Goal: Find contact information: Find contact information

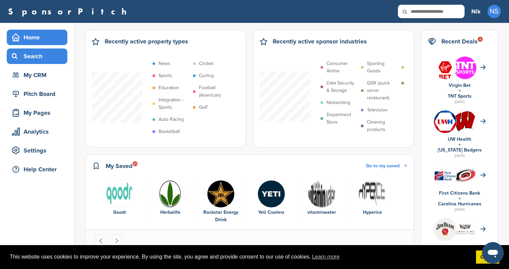
click at [47, 59] on div "Search" at bounding box center [38, 56] width 57 height 12
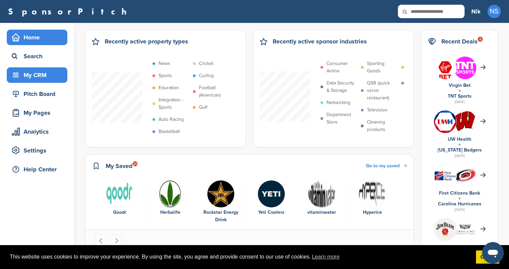
click at [46, 79] on div "My CRM" at bounding box center [38, 75] width 57 height 12
click at [43, 75] on div "My CRM" at bounding box center [38, 75] width 57 height 12
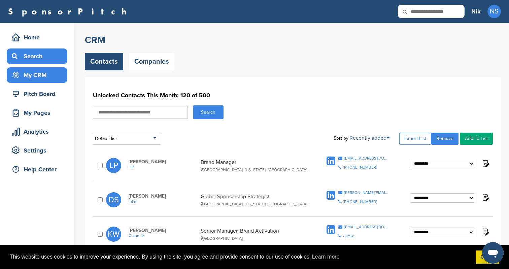
click at [40, 55] on div "Search" at bounding box center [38, 56] width 57 height 12
click at [43, 54] on div "Search" at bounding box center [38, 56] width 57 height 12
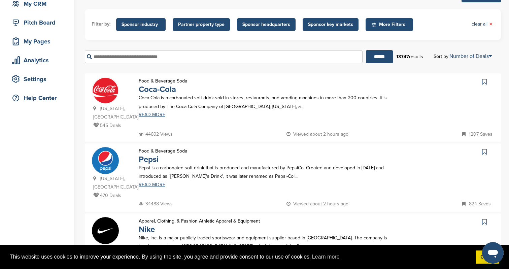
scroll to position [72, 0]
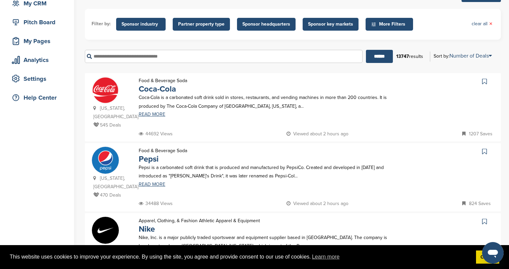
click at [217, 24] on span "Partner property type" at bounding box center [201, 24] width 46 height 7
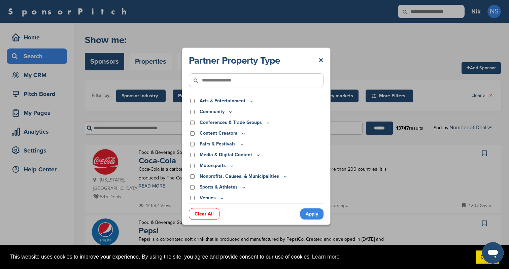
scroll to position [0, 0]
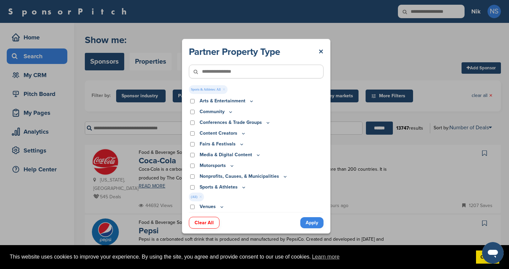
click at [311, 221] on link "Apply" at bounding box center [311, 222] width 23 height 11
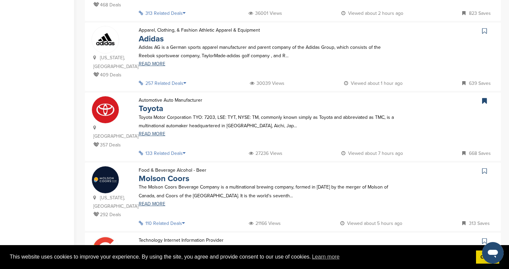
scroll to position [385, 0]
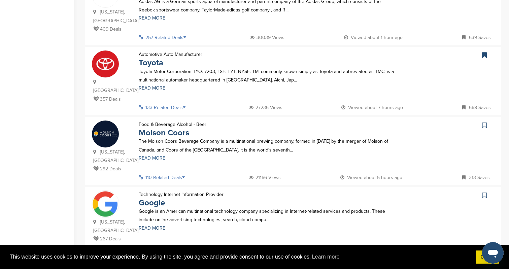
click at [153, 156] on link "READ MORE" at bounding box center [268, 158] width 258 height 5
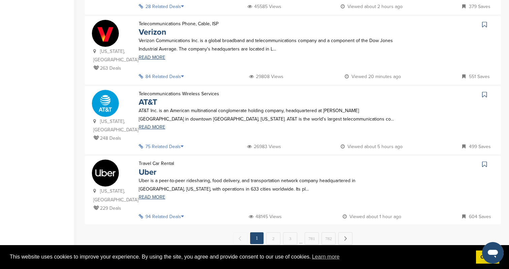
scroll to position [627, 0]
click at [159, 55] on link "READ MORE" at bounding box center [268, 57] width 258 height 5
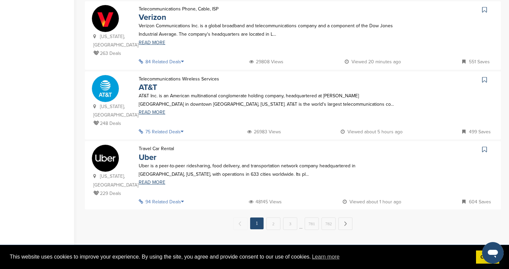
scroll to position [644, 0]
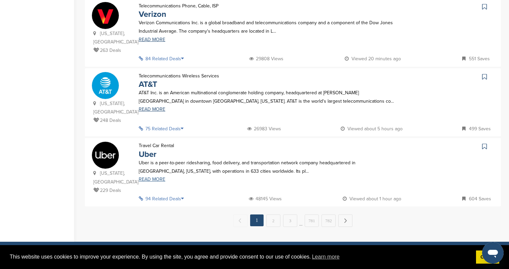
click at [142, 177] on link "READ MORE" at bounding box center [268, 179] width 258 height 5
click at [267, 215] on link "2" at bounding box center [273, 221] width 14 height 12
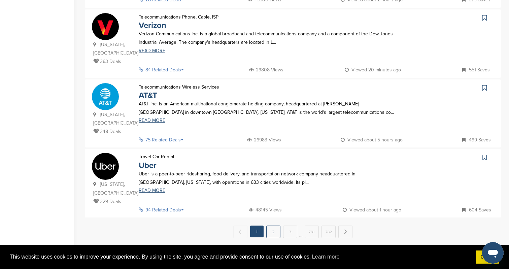
click at [272, 226] on link "2" at bounding box center [273, 232] width 14 height 12
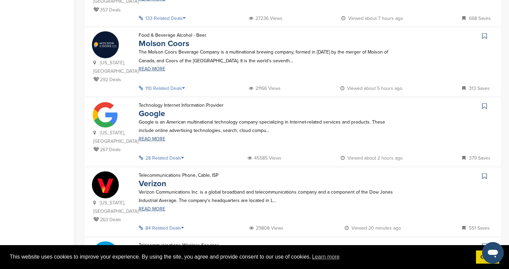
scroll to position [741, 0]
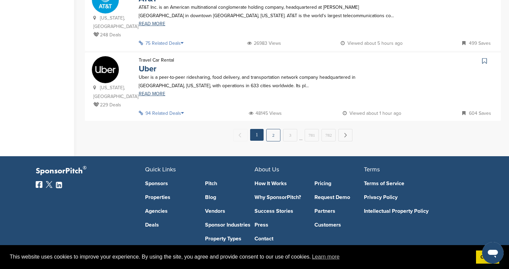
click at [276, 129] on link "2" at bounding box center [273, 135] width 14 height 12
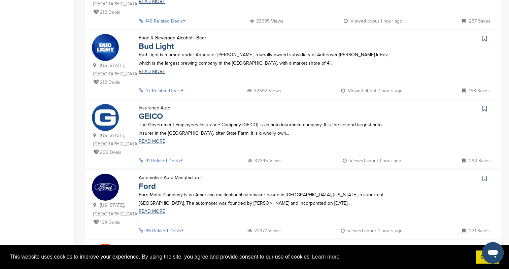
scroll to position [288, 0]
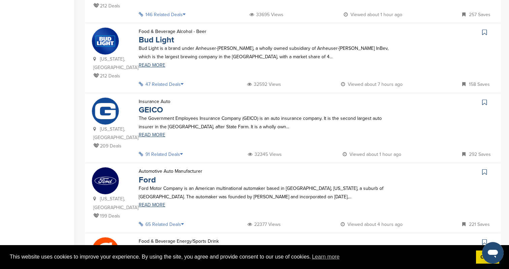
click at [153, 114] on div "The Government Employees Insurance Company (GEICO) is an auto insurance company…" at bounding box center [268, 125] width 272 height 23
click at [153, 133] on link "READ MORE" at bounding box center [268, 135] width 258 height 5
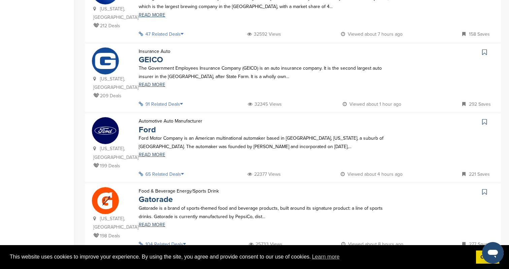
scroll to position [329, 0]
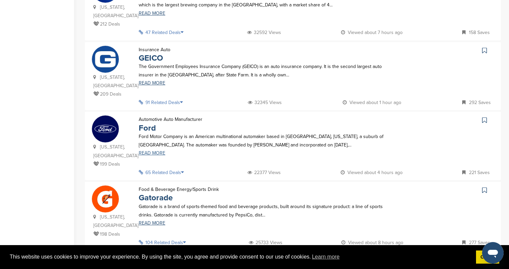
click at [152, 151] on link "READ MORE" at bounding box center [268, 153] width 258 height 5
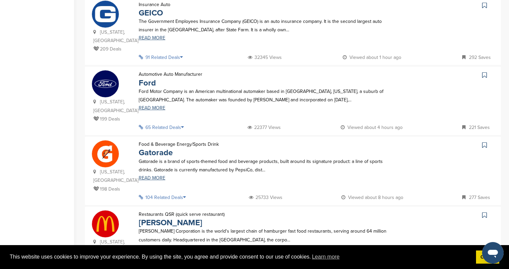
scroll to position [455, 0]
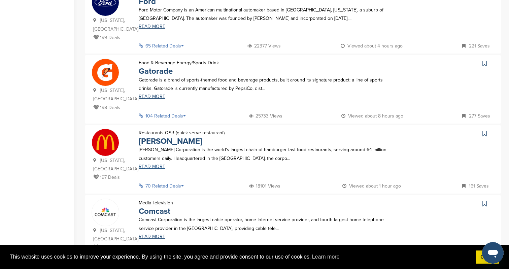
click at [161, 164] on link "READ MORE" at bounding box center [268, 166] width 258 height 5
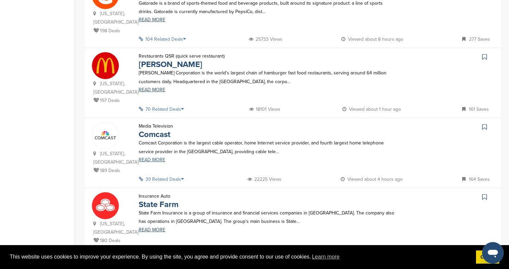
click at [154, 158] on link "READ MORE" at bounding box center [268, 160] width 258 height 5
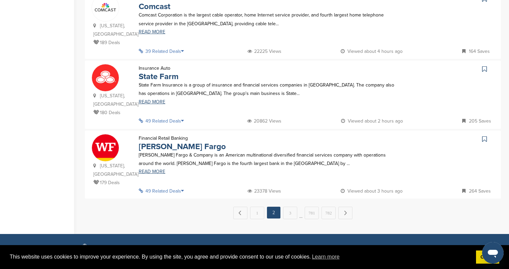
scroll to position [656, 0]
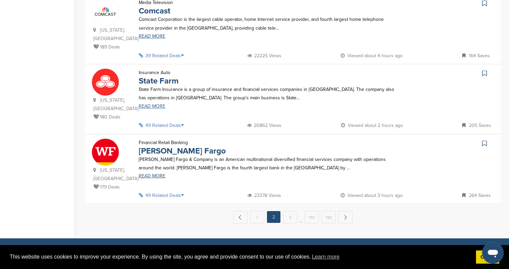
click at [155, 104] on link "READ MORE" at bounding box center [268, 106] width 258 height 5
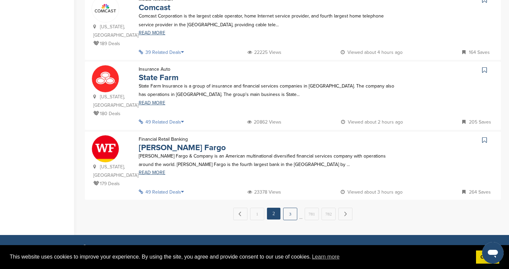
click at [288, 208] on link "3" at bounding box center [290, 214] width 14 height 12
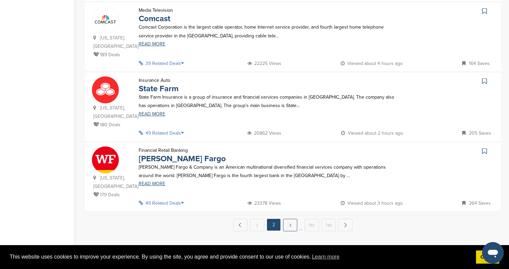
click at [290, 219] on link "3" at bounding box center [290, 225] width 14 height 12
click at [291, 219] on link "3" at bounding box center [290, 225] width 14 height 12
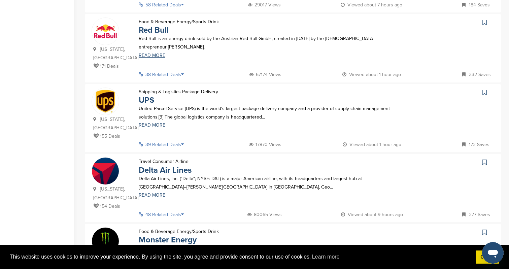
scroll to position [215, 0]
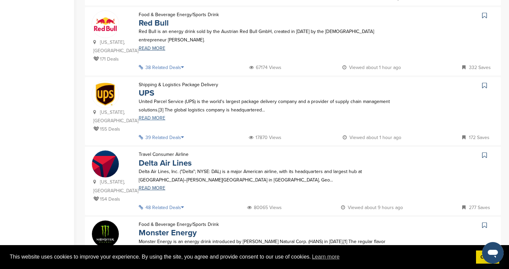
click at [157, 116] on link "READ MORE" at bounding box center [268, 118] width 258 height 5
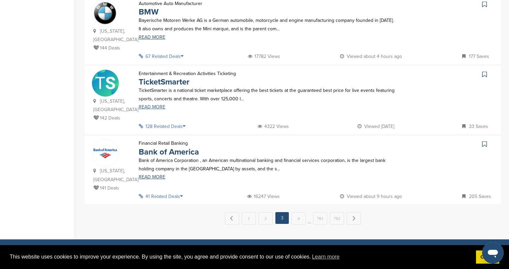
scroll to position [651, 0]
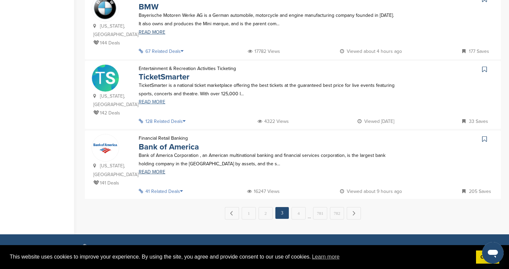
click at [159, 100] on link "READ MORE" at bounding box center [268, 102] width 258 height 5
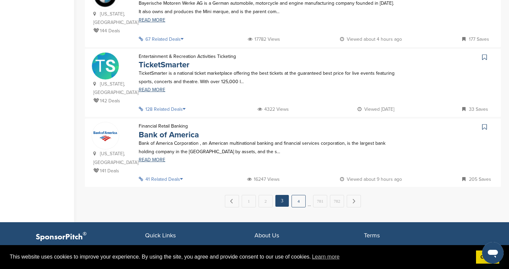
click at [295, 195] on link "4" at bounding box center [299, 201] width 14 height 12
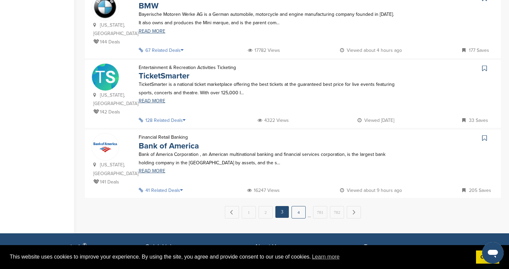
click at [298, 206] on link "4" at bounding box center [299, 212] width 14 height 12
click at [296, 206] on link "4" at bounding box center [299, 212] width 14 height 12
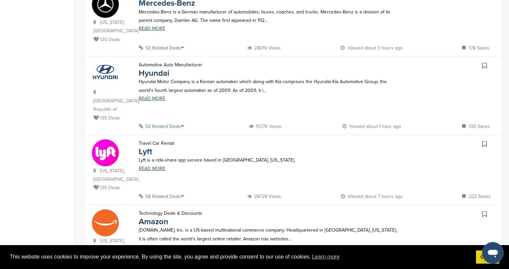
scroll to position [456, 0]
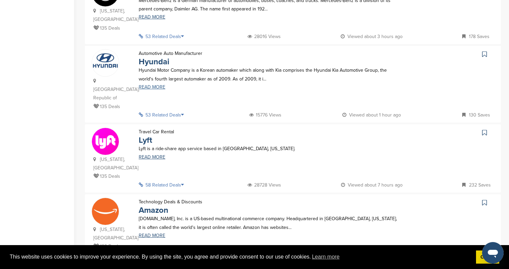
click at [159, 85] on link "READ MORE" at bounding box center [268, 87] width 258 height 5
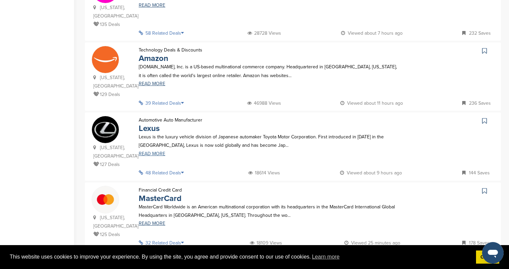
scroll to position [609, 0]
click at [149, 132] on p "Lexus is the luxury vehicle division of Japanese automaker Toyota Motor Corpora…" at bounding box center [268, 140] width 258 height 17
click at [150, 151] on link "READ MORE" at bounding box center [268, 153] width 258 height 5
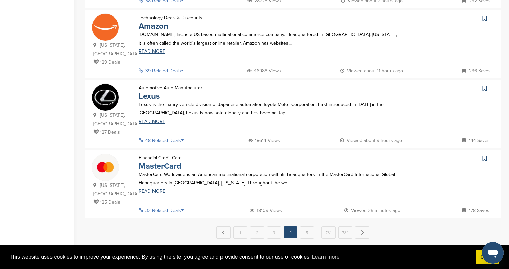
scroll to position [642, 0]
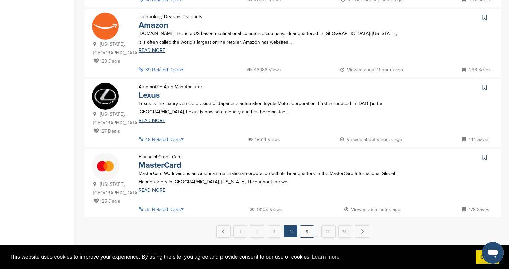
click at [303, 225] on link "5" at bounding box center [307, 231] width 14 height 12
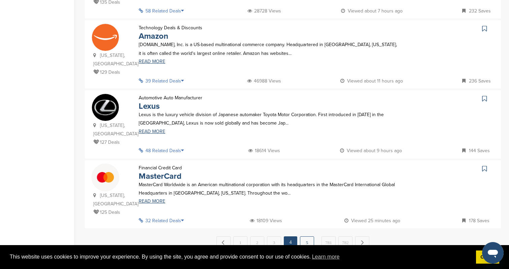
click at [309, 236] on link "5" at bounding box center [307, 242] width 14 height 12
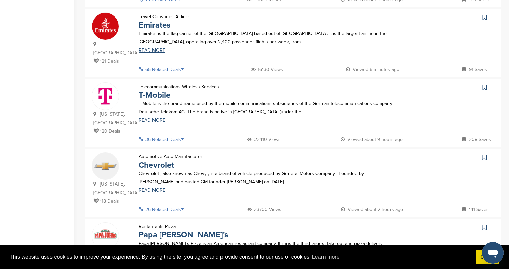
scroll to position [218, 0]
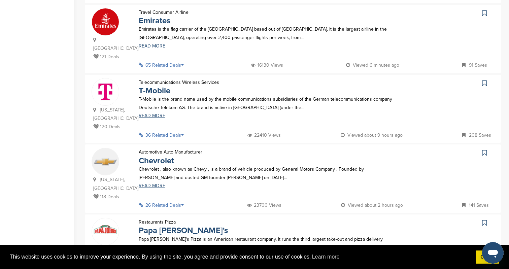
click at [146, 42] on p "Emirates is the flag carrier of the United Arab Emirates based out of Dubai. It…" at bounding box center [268, 33] width 258 height 17
click at [146, 49] on link "READ MORE" at bounding box center [268, 46] width 258 height 5
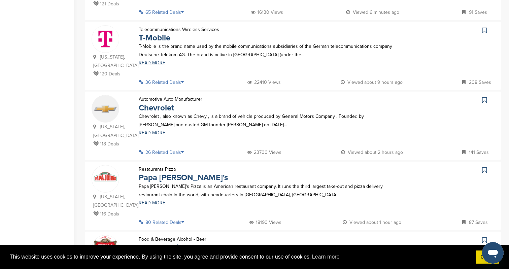
scroll to position [272, 0]
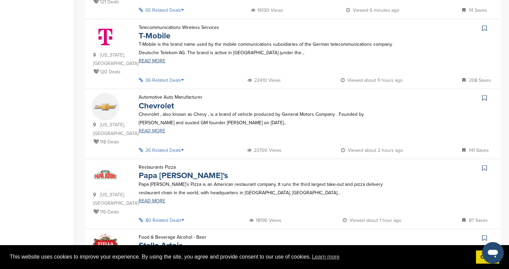
click at [153, 133] on link "READ MORE" at bounding box center [268, 131] width 258 height 5
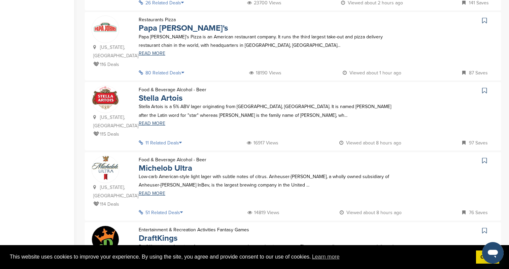
scroll to position [430, 0]
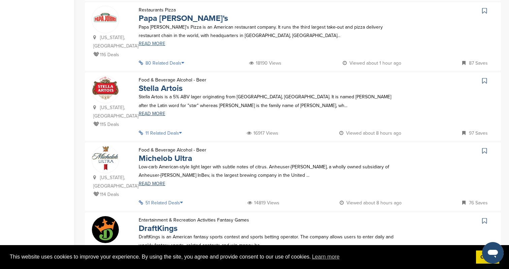
click at [154, 44] on link "READ MORE" at bounding box center [268, 43] width 258 height 5
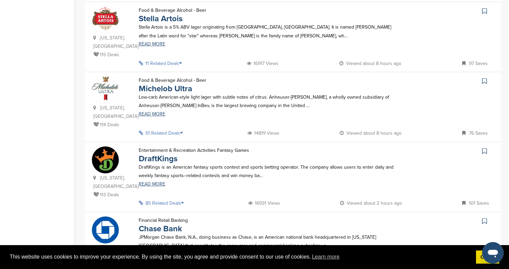
scroll to position [516, 0]
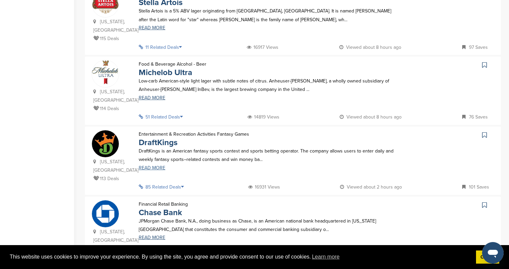
click at [159, 166] on link "READ MORE" at bounding box center [268, 168] width 258 height 5
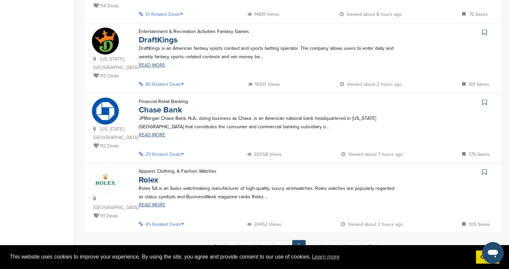
scroll to position [650, 0]
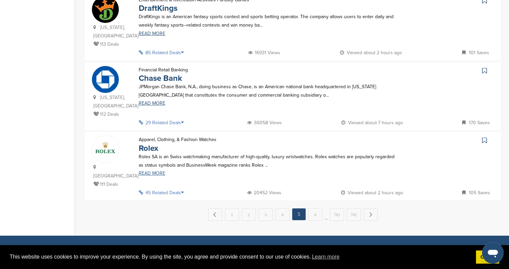
click at [151, 171] on link "READ MORE" at bounding box center [268, 173] width 258 height 5
click at [320, 208] on link "6" at bounding box center [316, 214] width 14 height 12
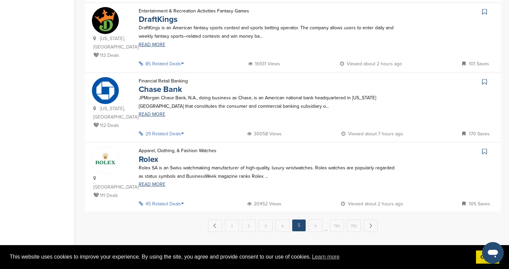
click at [314, 220] on link "6" at bounding box center [316, 226] width 14 height 12
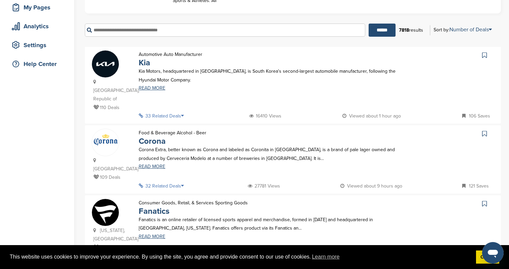
scroll to position [178, 0]
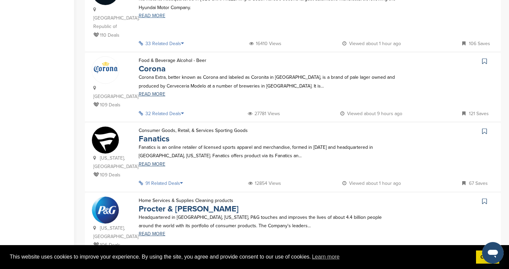
click at [157, 14] on link "READ MORE" at bounding box center [268, 15] width 258 height 5
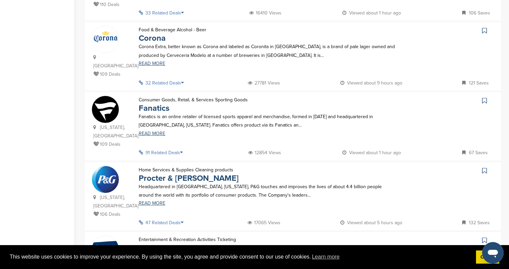
scroll to position [210, 0]
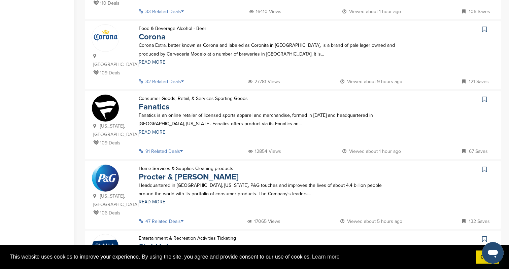
click at [151, 130] on link "READ MORE" at bounding box center [268, 132] width 258 height 5
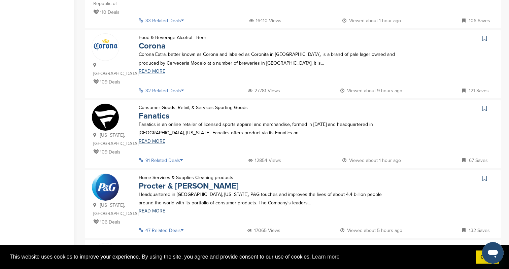
click at [155, 69] on link "READ MORE" at bounding box center [268, 71] width 258 height 5
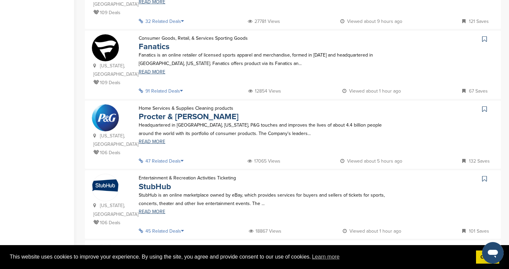
scroll to position [314, 0]
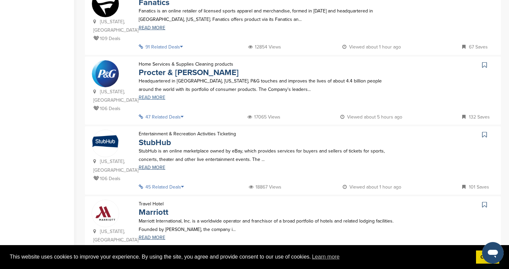
click at [155, 95] on link "READ MORE" at bounding box center [268, 97] width 258 height 5
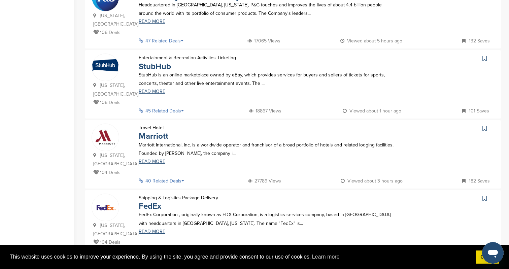
scroll to position [408, 0]
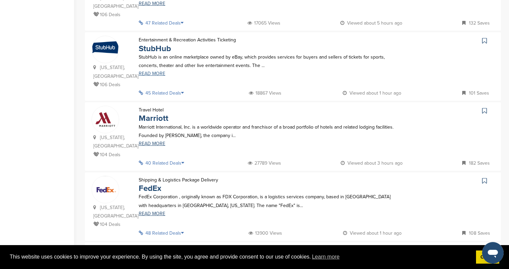
click at [159, 71] on link "READ MORE" at bounding box center [268, 73] width 258 height 5
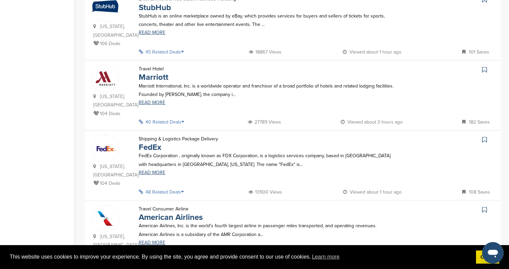
scroll to position [456, 0]
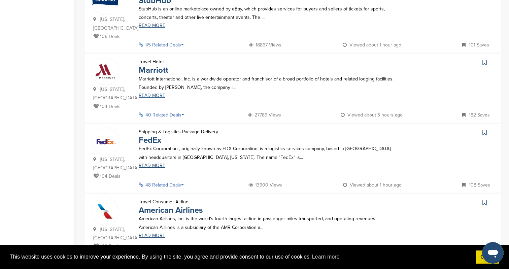
click at [154, 93] on link "READ MORE" at bounding box center [268, 95] width 258 height 5
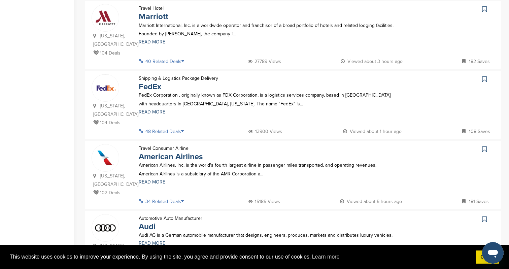
scroll to position [521, 0]
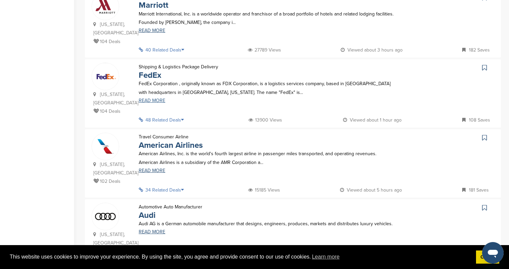
click at [152, 98] on link "READ MORE" at bounding box center [268, 100] width 258 height 5
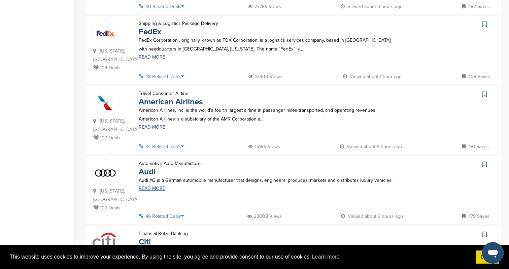
scroll to position [566, 0]
click at [150, 124] on link "READ MORE" at bounding box center [268, 126] width 258 height 5
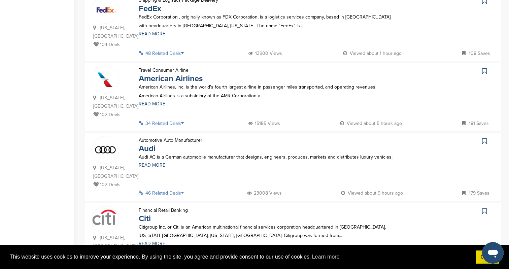
scroll to position [588, 0]
click at [149, 163] on link "READ MORE" at bounding box center [268, 165] width 258 height 5
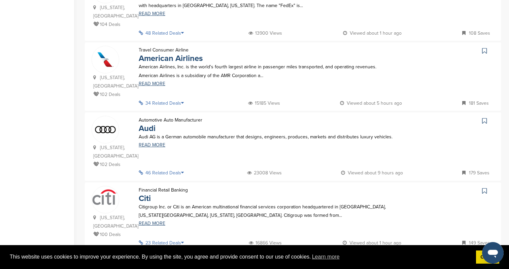
click at [147, 203] on div "Citigroup Inc. or Citi is an American multinational financial services corporat…" at bounding box center [268, 214] width 272 height 23
click at [148, 221] on link "READ MORE" at bounding box center [268, 223] width 258 height 5
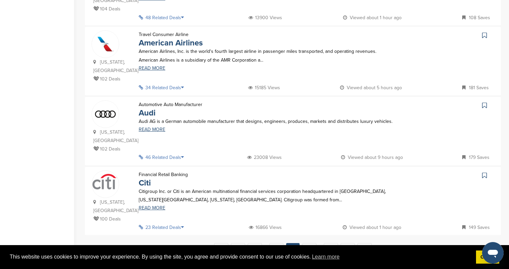
click at [319, 243] on span "…" at bounding box center [320, 249] width 3 height 12
click at [313, 243] on link "7" at bounding box center [309, 249] width 14 height 12
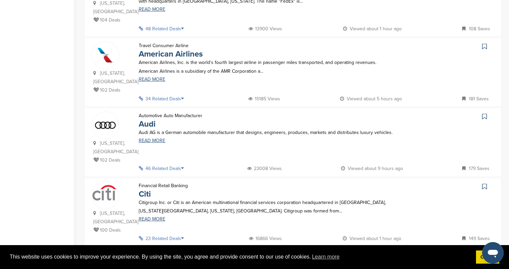
click at [307, 254] on link "7" at bounding box center [309, 260] width 14 height 12
click at [308, 254] on link "7" at bounding box center [309, 260] width 14 height 12
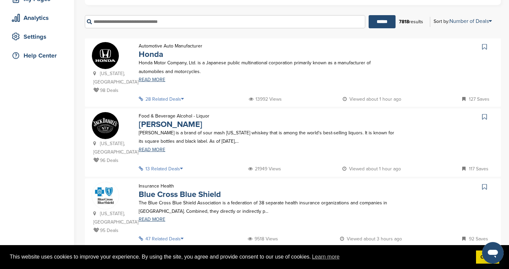
scroll to position [136, 0]
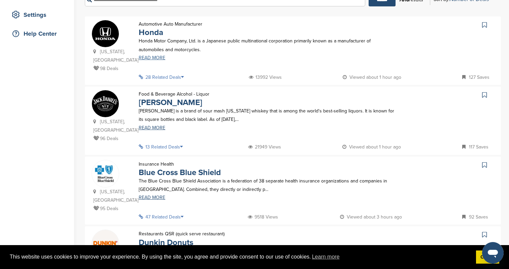
click at [150, 58] on link "READ MORE" at bounding box center [268, 58] width 258 height 5
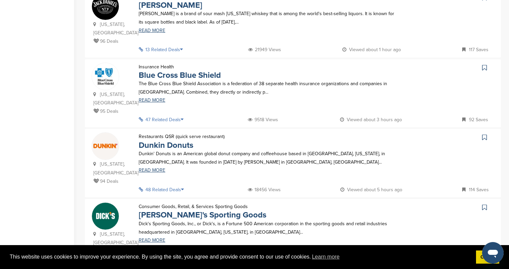
scroll to position [241, 0]
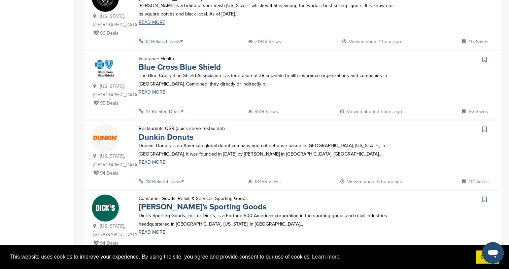
click at [153, 94] on link "READ MORE" at bounding box center [268, 92] width 258 height 5
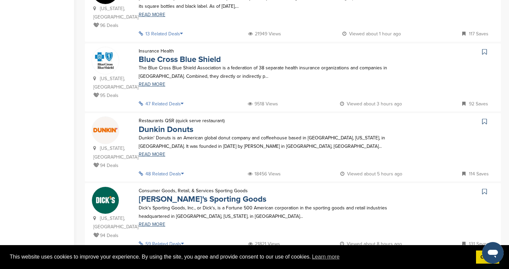
scroll to position [258, 0]
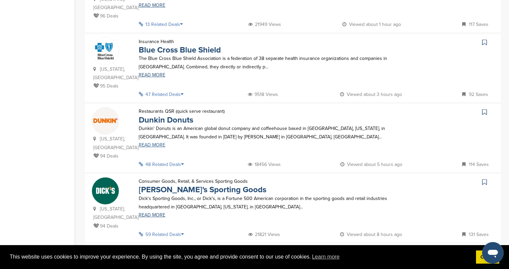
click at [158, 143] on link "READ MORE" at bounding box center [268, 145] width 258 height 5
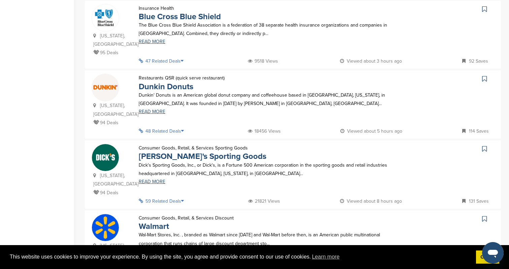
scroll to position [305, 0]
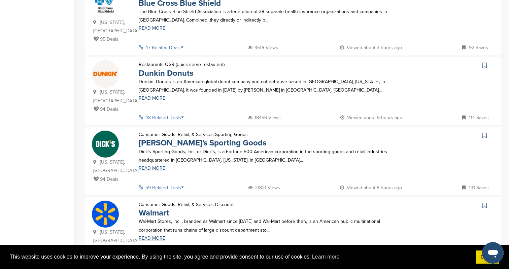
click at [141, 166] on link "READ MORE" at bounding box center [268, 168] width 258 height 5
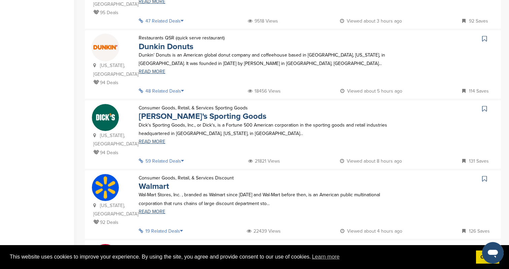
scroll to position [342, 0]
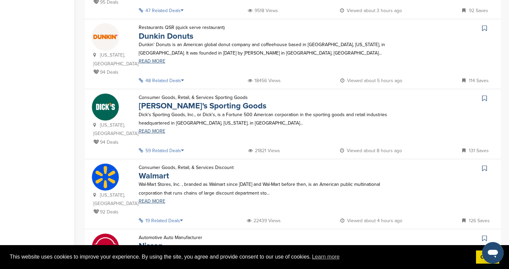
click at [148, 205] on div "Consumer Goods, Retail, & Services Discount Walmart Wal-Mart Stores, Inc. , bra…" at bounding box center [268, 189] width 272 height 53
click at [148, 201] on link "READ MORE" at bounding box center [268, 201] width 258 height 5
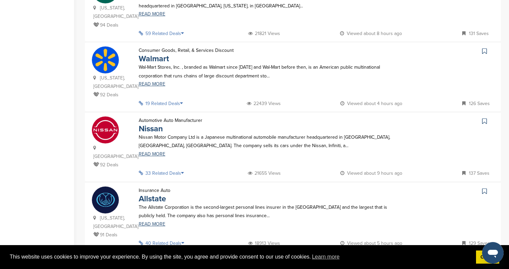
scroll to position [466, 0]
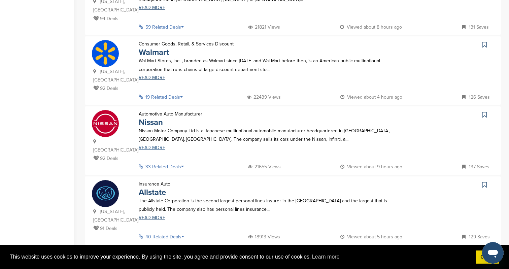
click at [154, 146] on link "READ MORE" at bounding box center [268, 148] width 258 height 5
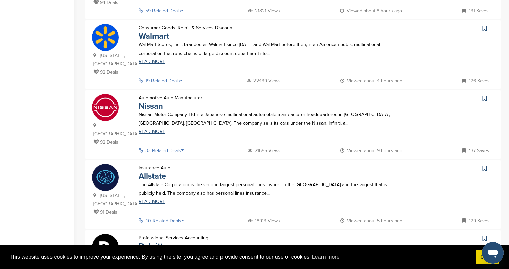
scroll to position [495, 0]
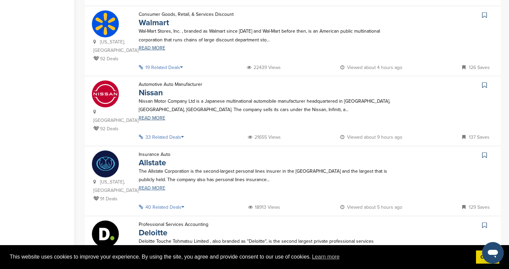
click at [151, 186] on link "READ MORE" at bounding box center [268, 188] width 258 height 5
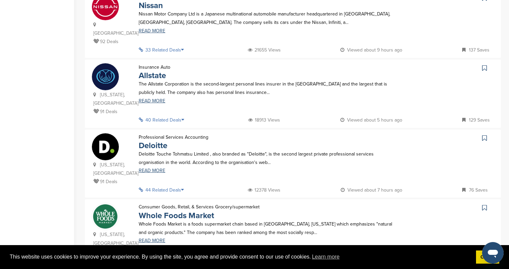
scroll to position [635, 0]
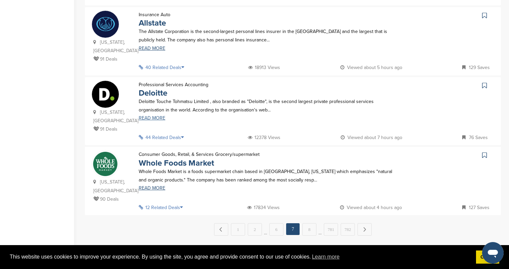
click at [154, 116] on link "READ MORE" at bounding box center [268, 118] width 258 height 5
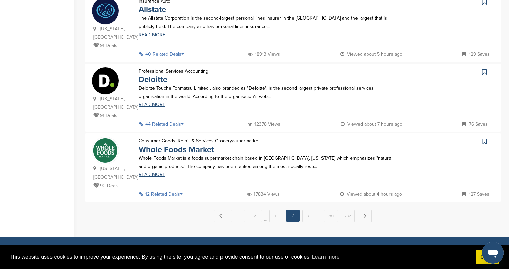
scroll to position [656, 0]
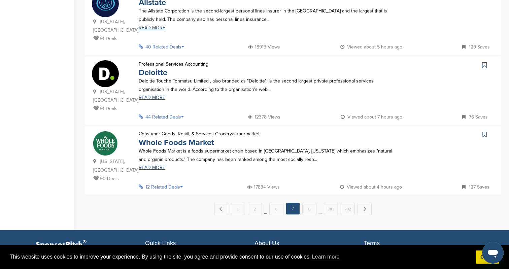
click at [148, 147] on div "Whole Foods Market is a foods supermarket chain based in Austin, Texas which em…" at bounding box center [268, 158] width 272 height 23
click at [149, 165] on link "READ MORE" at bounding box center [268, 167] width 258 height 5
click at [310, 203] on link "8" at bounding box center [309, 209] width 14 height 12
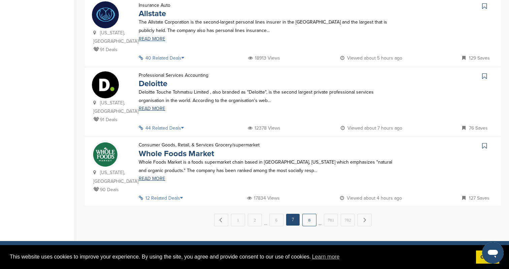
click at [310, 214] on link "8" at bounding box center [309, 220] width 14 height 12
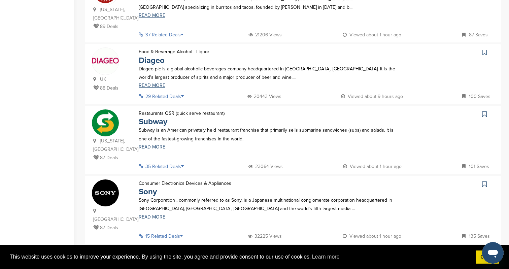
scroll to position [326, 0]
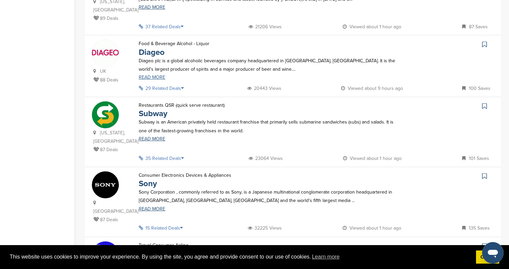
click at [156, 75] on link "READ MORE" at bounding box center [268, 77] width 258 height 5
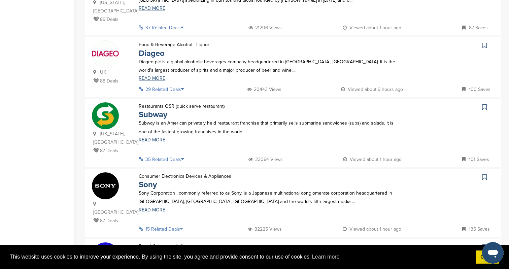
scroll to position [319, 0]
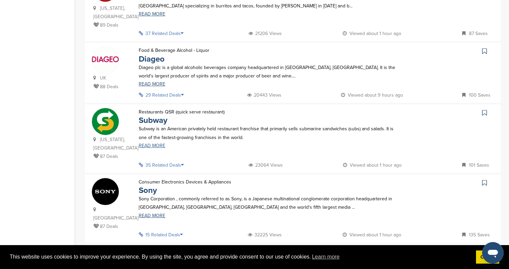
click at [155, 143] on link "READ MORE" at bounding box center [268, 145] width 258 height 5
click at [155, 214] on link "READ MORE" at bounding box center [268, 216] width 258 height 5
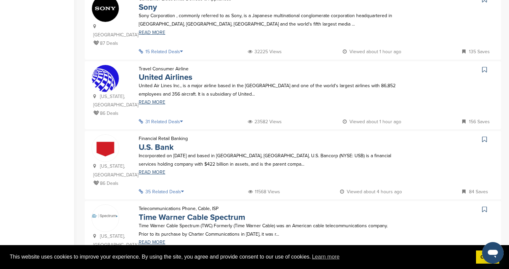
scroll to position [507, 0]
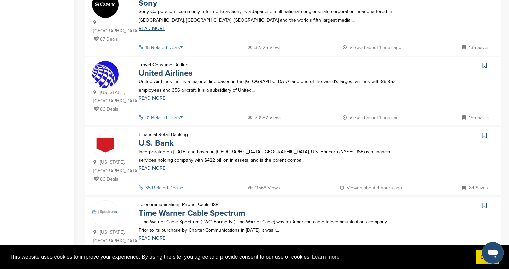
click at [156, 96] on link "READ MORE" at bounding box center [268, 98] width 258 height 5
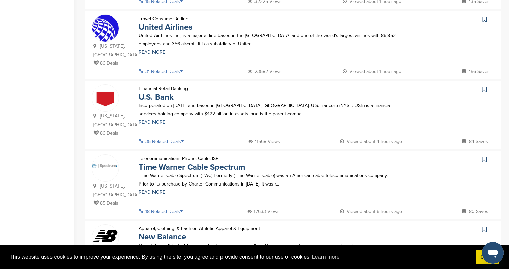
click at [155, 120] on link "READ MORE" at bounding box center [268, 122] width 258 height 5
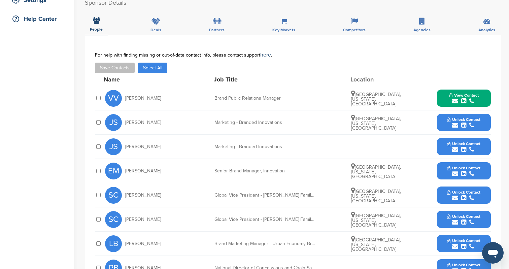
scroll to position [123, 0]
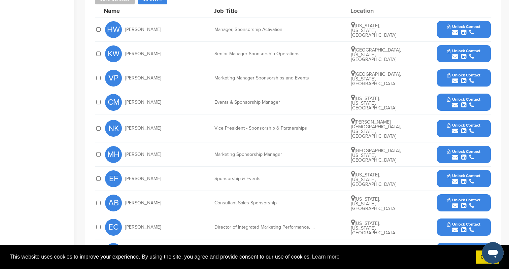
scroll to position [261, 0]
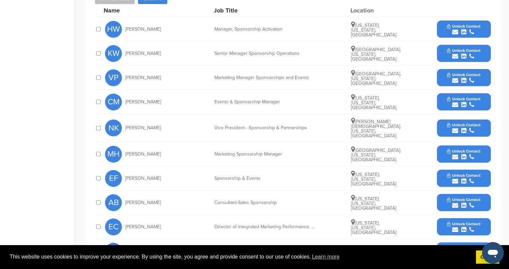
click at [446, 26] on button "Unlock Contact" at bounding box center [464, 29] width 50 height 20
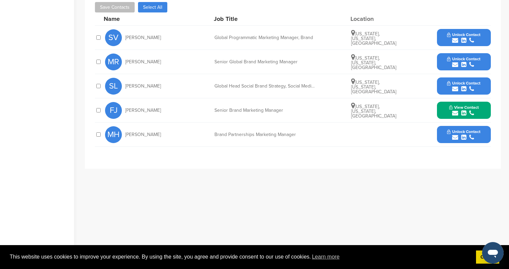
scroll to position [194, 0]
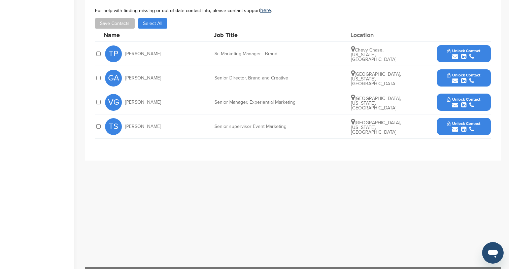
scroll to position [292, 0]
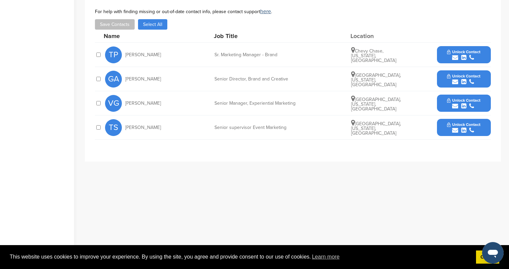
click at [469, 50] on span "Unlock Contact" at bounding box center [463, 52] width 33 height 5
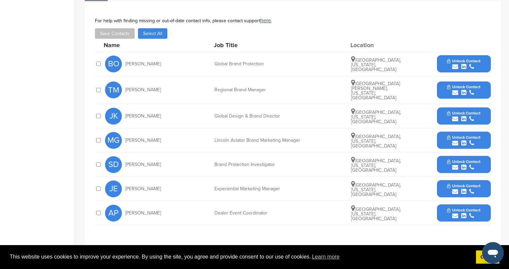
scroll to position [230, 0]
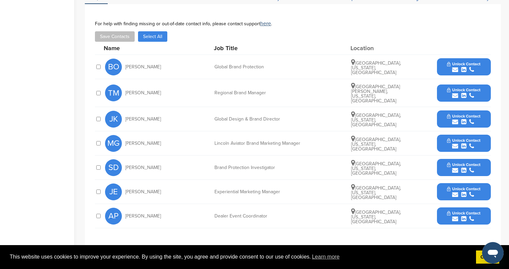
click at [451, 192] on div "submit" at bounding box center [463, 195] width 33 height 6
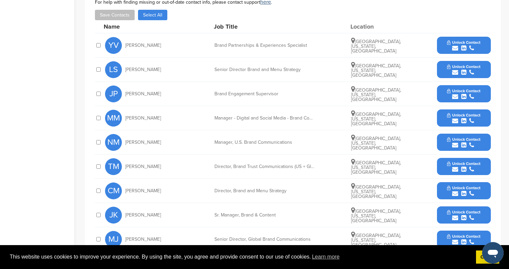
scroll to position [199, 0]
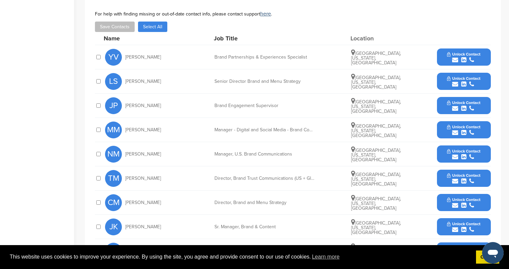
click at [462, 58] on icon "submit" at bounding box center [463, 60] width 5 height 6
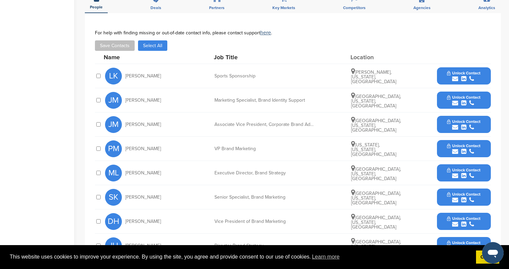
scroll to position [238, 0]
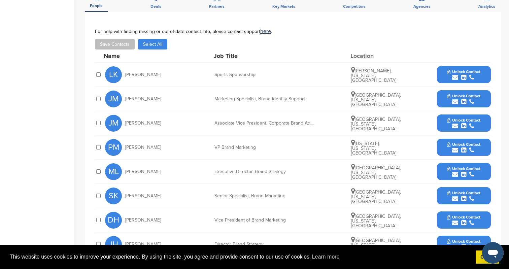
click at [465, 67] on button "Unlock Contact" at bounding box center [464, 75] width 50 height 20
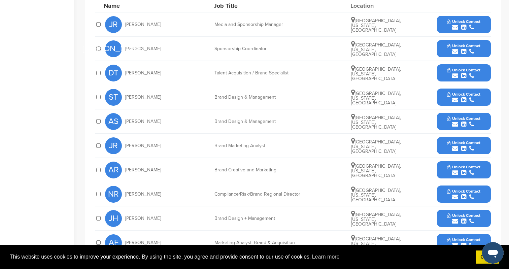
scroll to position [304, 0]
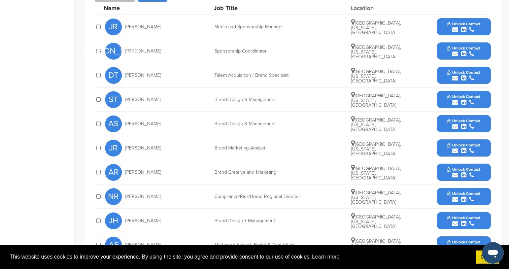
click at [469, 53] on div "submit" at bounding box center [463, 54] width 33 height 6
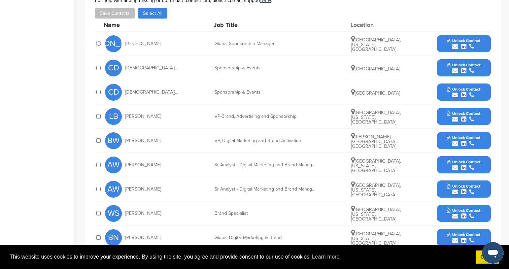
scroll to position [258, 0]
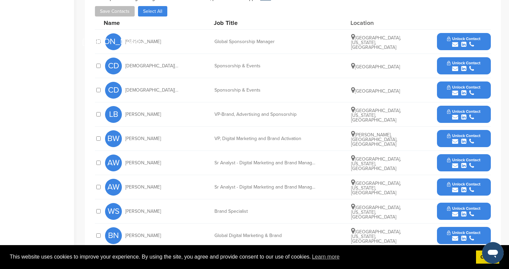
click at [459, 66] on div "submit" at bounding box center [463, 69] width 33 height 6
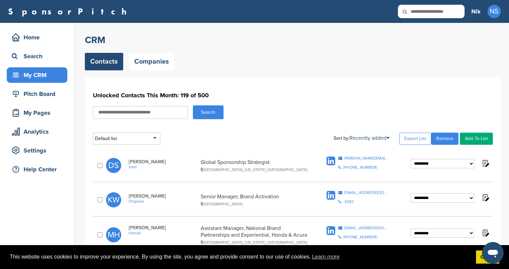
click at [38, 69] on div "My CRM" at bounding box center [38, 75] width 57 height 12
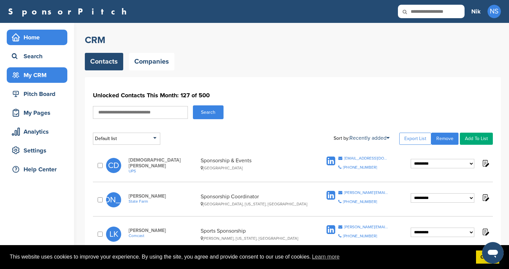
click at [43, 34] on div "Home" at bounding box center [38, 37] width 57 height 12
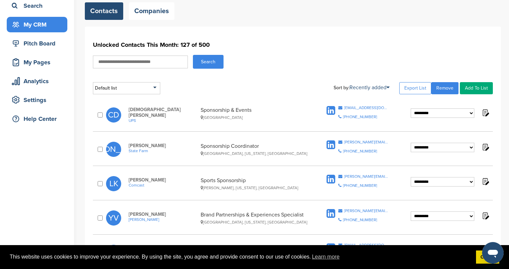
scroll to position [57, 0]
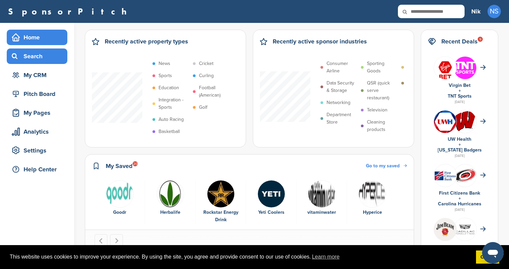
click at [53, 55] on div "Search" at bounding box center [38, 56] width 57 height 12
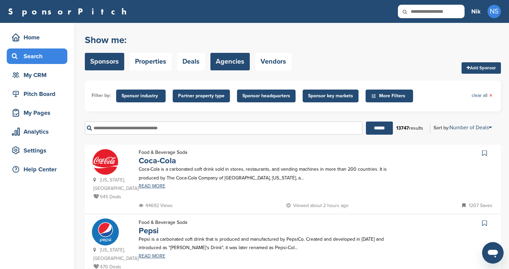
click at [237, 65] on link "Agencies" at bounding box center [230, 62] width 39 height 18
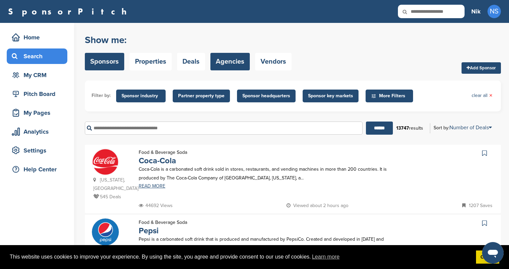
click at [240, 65] on link "Agencies" at bounding box center [230, 62] width 39 height 18
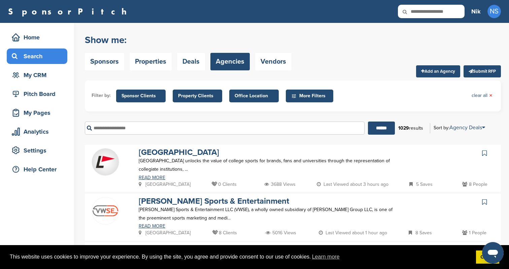
click at [143, 99] on span "Sponsor Clients" at bounding box center [141, 95] width 39 height 7
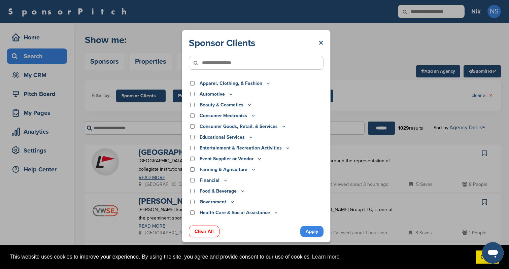
click at [319, 38] on link "×" at bounding box center [321, 43] width 5 height 12
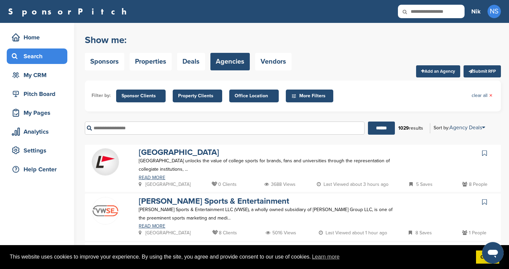
click at [185, 95] on span "Property Clients" at bounding box center [197, 95] width 39 height 7
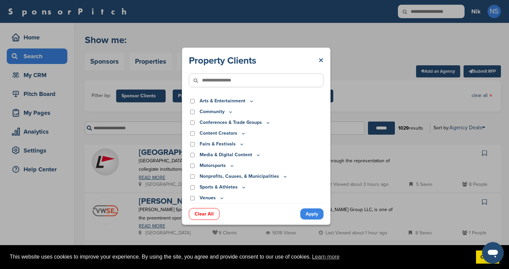
click at [323, 59] on link "×" at bounding box center [321, 61] width 5 height 12
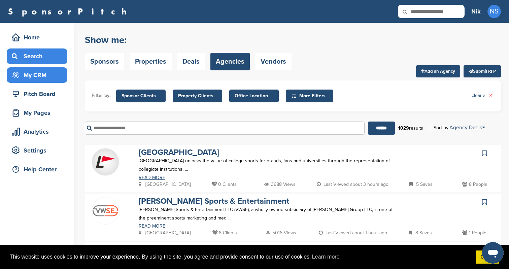
click at [40, 79] on div "My CRM" at bounding box center [38, 75] width 57 height 12
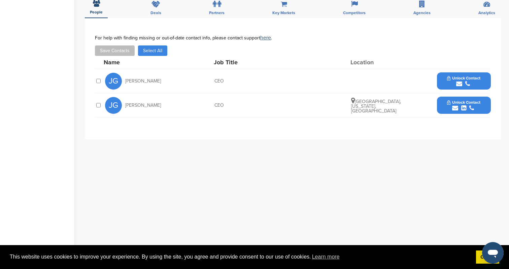
scroll to position [204, 0]
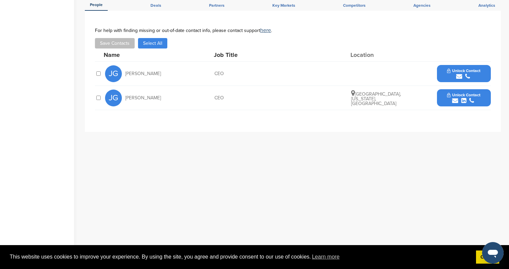
click at [445, 101] on button "Unlock Contact" at bounding box center [464, 98] width 50 height 20
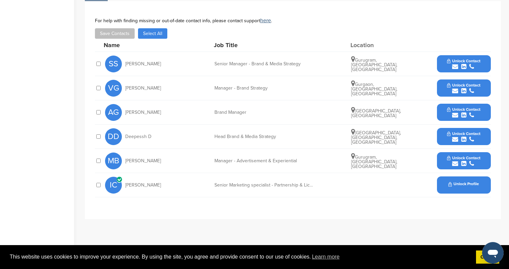
scroll to position [206, 0]
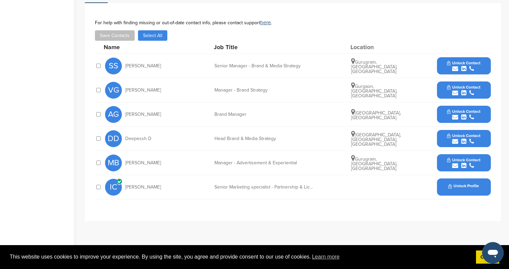
click at [460, 190] on div "Unlock Profile" at bounding box center [464, 187] width 54 height 17
click at [462, 88] on span "Unlock Contact" at bounding box center [463, 87] width 33 height 5
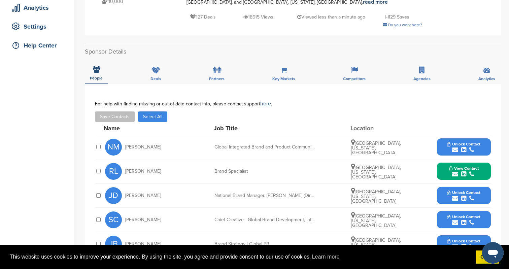
scroll to position [195, 0]
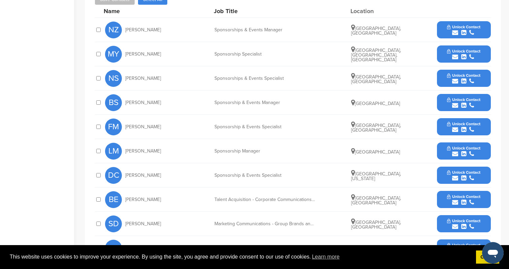
scroll to position [335, 0]
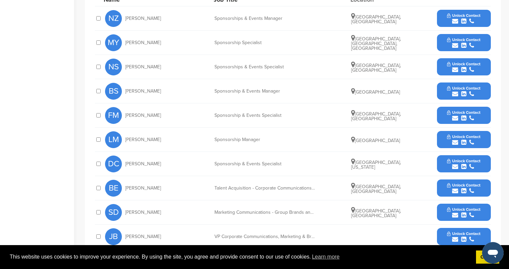
click at [469, 71] on div "submit" at bounding box center [463, 70] width 33 height 6
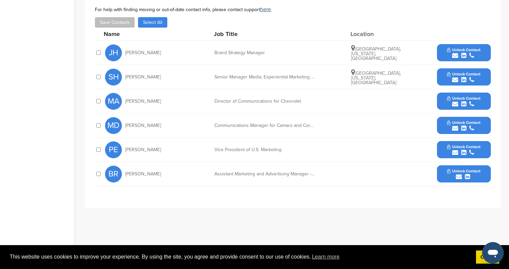
scroll to position [293, 0]
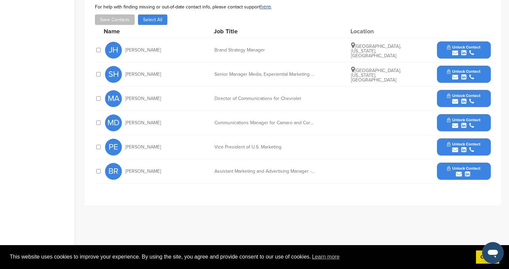
click at [471, 52] on icon "submit" at bounding box center [472, 53] width 5 height 6
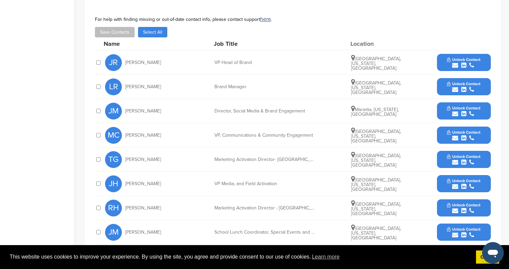
scroll to position [230, 0]
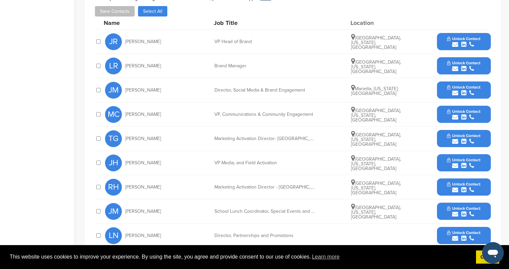
click at [462, 65] on button "Unlock Contact" at bounding box center [464, 66] width 50 height 20
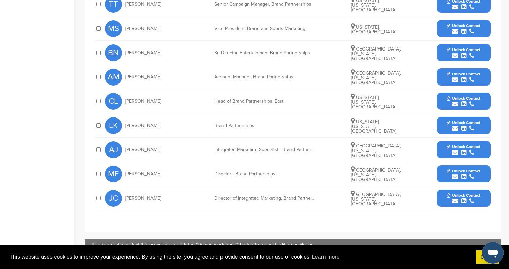
scroll to position [323, 0]
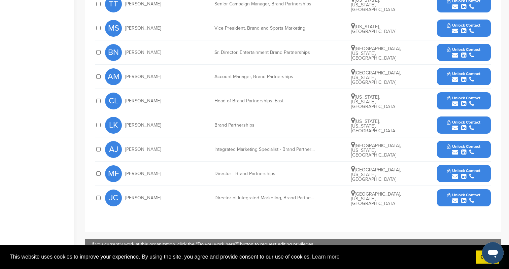
click at [463, 127] on icon "submit" at bounding box center [463, 128] width 5 height 6
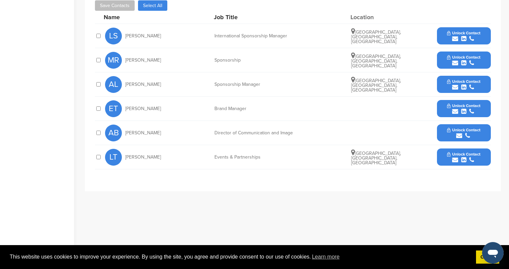
scroll to position [233, 0]
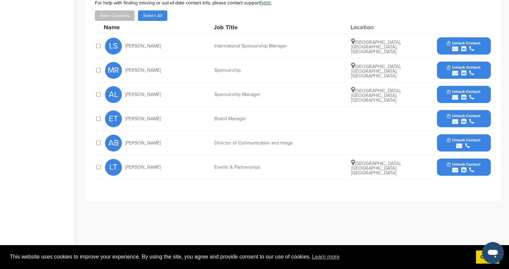
click at [469, 94] on div "submit" at bounding box center [463, 97] width 33 height 6
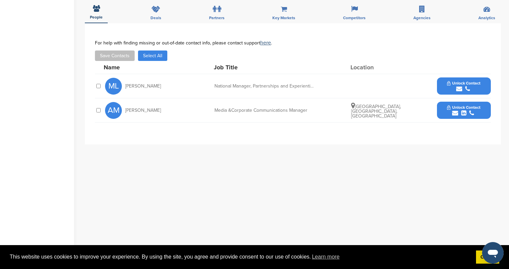
scroll to position [195, 0]
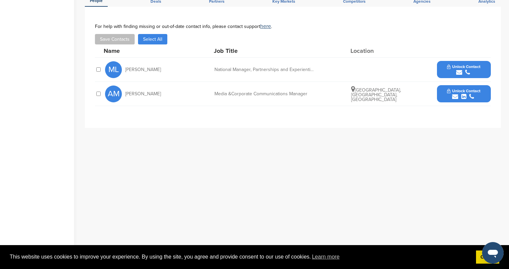
click at [452, 88] on button "Unlock Contact" at bounding box center [464, 94] width 50 height 20
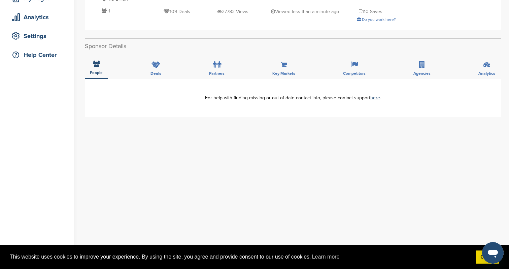
scroll to position [19, 0]
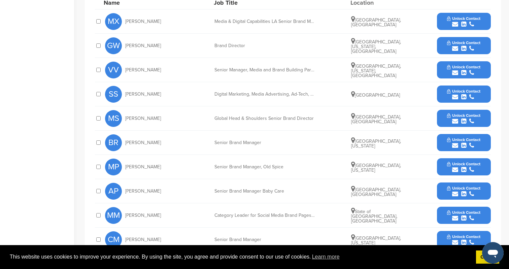
scroll to position [312, 0]
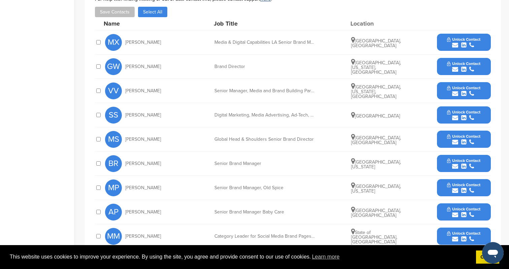
click at [467, 66] on div "submit" at bounding box center [463, 69] width 33 height 6
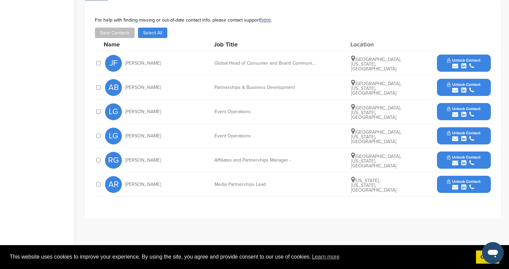
scroll to position [258, 0]
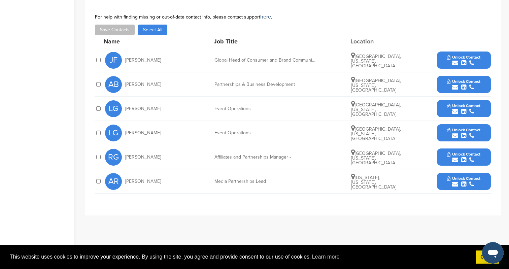
click at [448, 76] on button "Unlock Contact" at bounding box center [464, 84] width 50 height 20
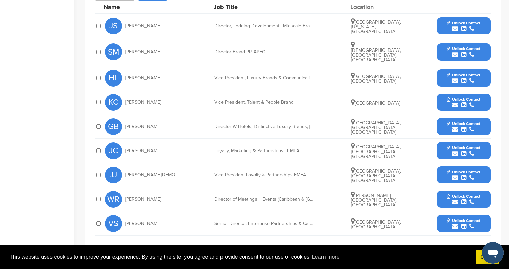
scroll to position [313, 0]
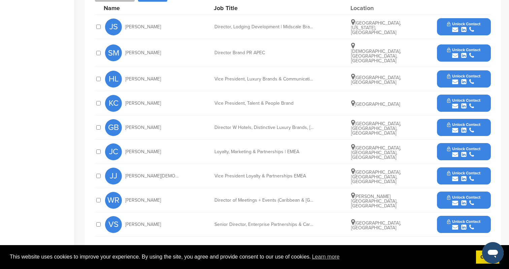
click at [464, 47] on span "Unlock Contact" at bounding box center [463, 49] width 33 height 5
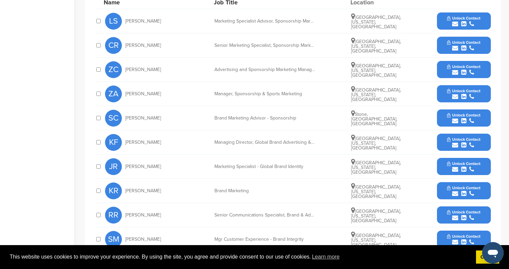
scroll to position [323, 0]
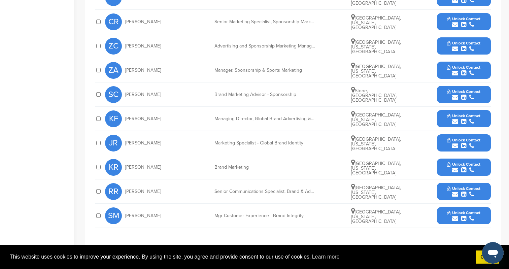
click at [463, 63] on button "Unlock Contact" at bounding box center [464, 70] width 50 height 20
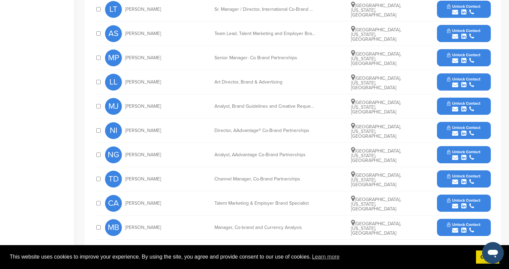
scroll to position [344, 0]
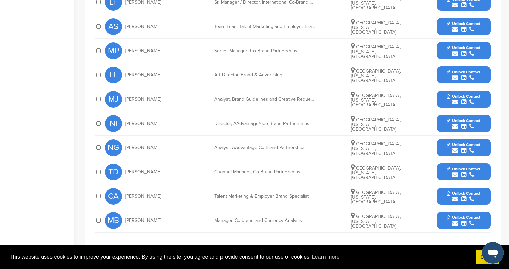
click at [450, 51] on div "submit" at bounding box center [463, 54] width 33 height 6
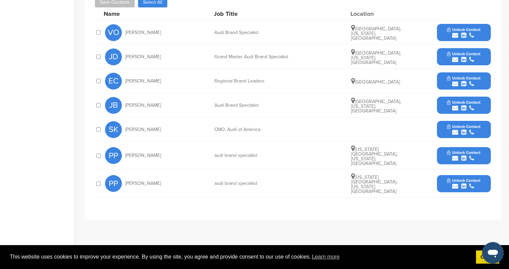
scroll to position [239, 0]
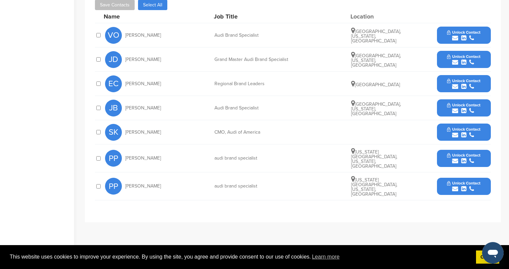
click at [466, 36] on icon "submit" at bounding box center [463, 38] width 5 height 6
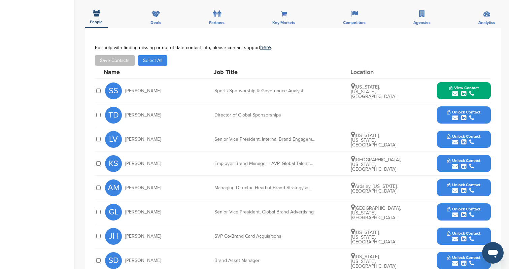
scroll to position [211, 0]
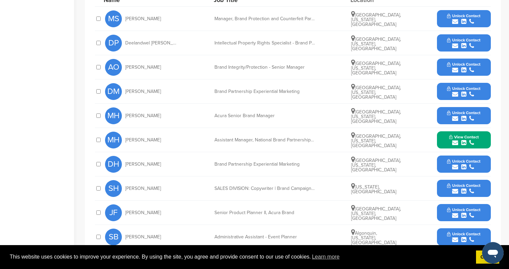
scroll to position [282, 0]
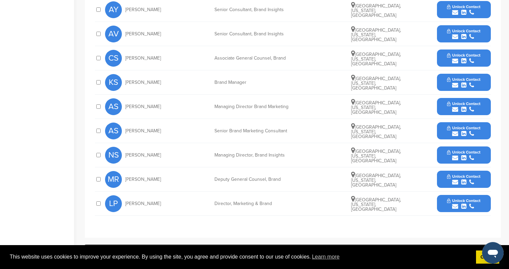
scroll to position [302, 0]
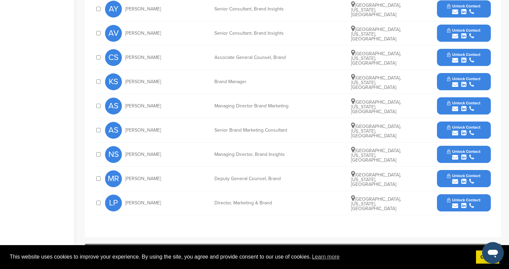
click at [473, 82] on icon "submit" at bounding box center [472, 85] width 5 height 6
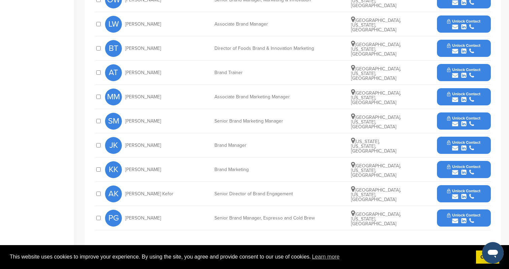
scroll to position [315, 0]
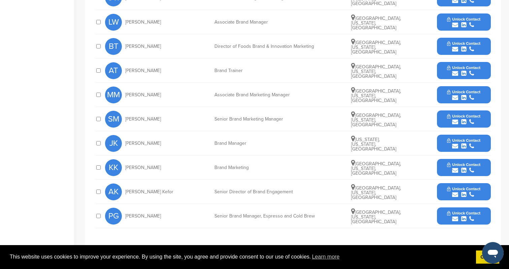
click at [466, 167] on div "submit" at bounding box center [463, 170] width 33 height 6
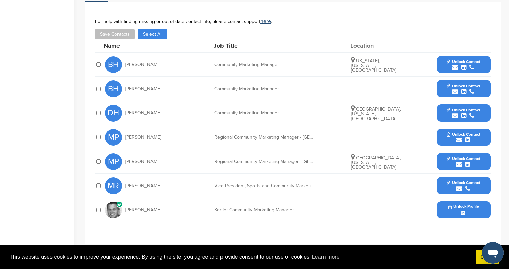
scroll to position [230, 0]
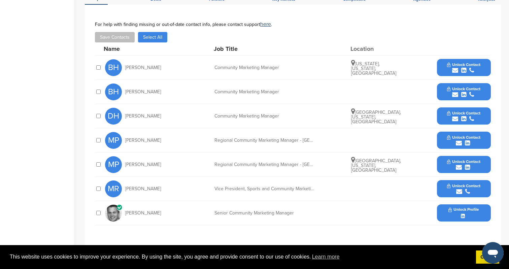
click at [464, 62] on span "Unlock Contact" at bounding box center [463, 64] width 33 height 5
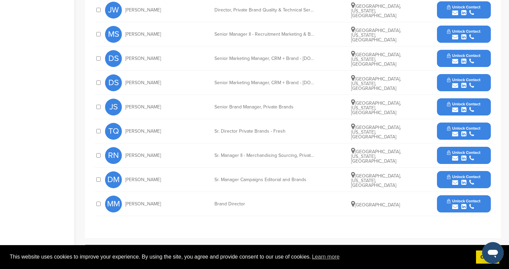
scroll to position [363, 0]
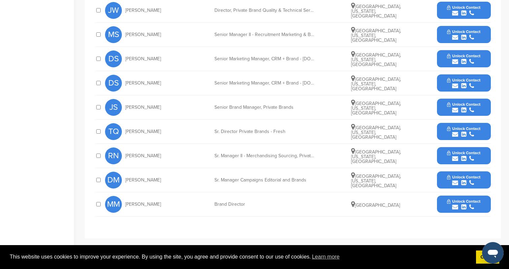
click at [474, 205] on div "submit" at bounding box center [463, 207] width 33 height 6
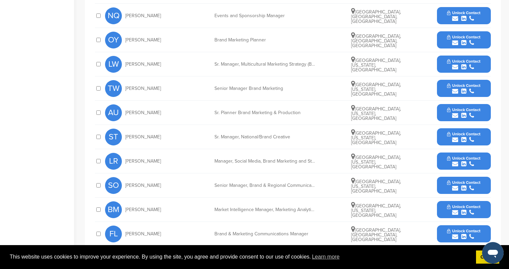
scroll to position [231, 0]
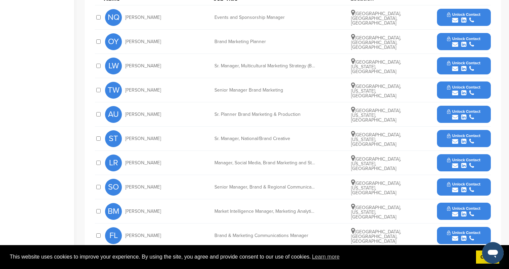
click at [459, 92] on div "submit" at bounding box center [463, 93] width 33 height 6
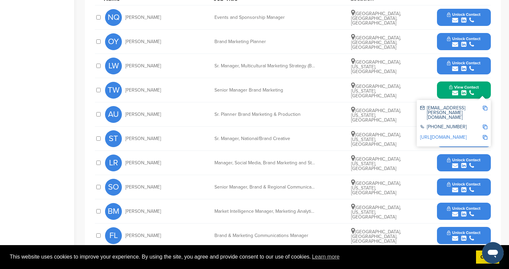
click at [462, 13] on span "Unlock Contact" at bounding box center [463, 14] width 33 height 5
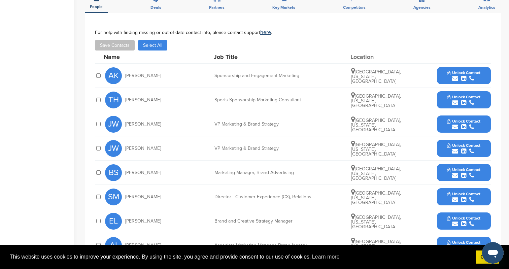
scroll to position [316, 0]
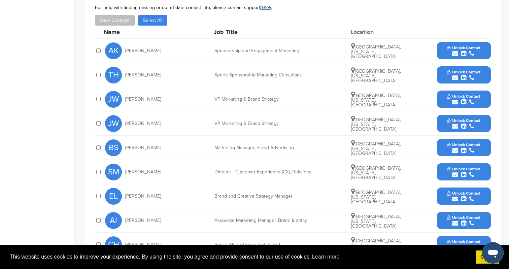
click at [462, 45] on span "Unlock Contact" at bounding box center [463, 47] width 33 height 5
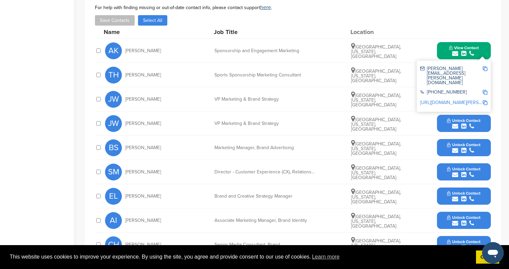
click at [340, 63] on div "TH [PERSON_NAME] Sports Sponsorship Marketing Consultant [GEOGRAPHIC_DATA], [US…" at bounding box center [298, 75] width 386 height 24
click at [499, 51] on div "**********" at bounding box center [293, 145] width 416 height 315
click at [498, 40] on div "**********" at bounding box center [293, 145] width 416 height 315
click at [497, 58] on div "**********" at bounding box center [293, 145] width 416 height 315
click at [481, 41] on button "View Contact" at bounding box center [464, 51] width 46 height 20
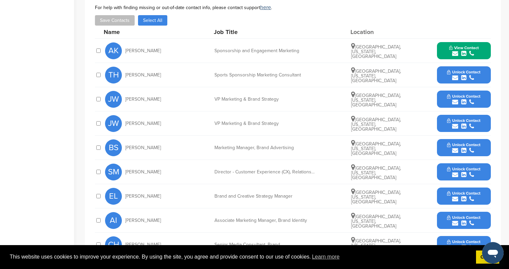
click at [476, 70] on span "Unlock Contact" at bounding box center [463, 72] width 33 height 5
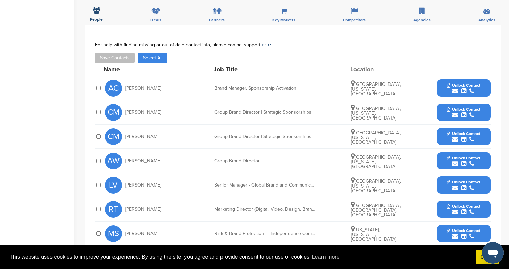
scroll to position [239, 0]
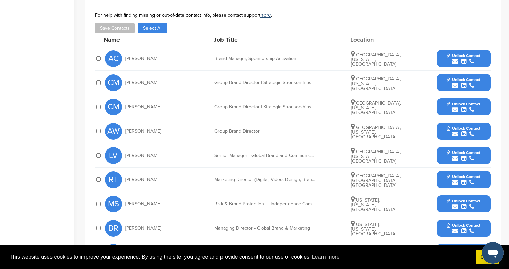
click at [462, 58] on icon "submit" at bounding box center [463, 61] width 5 height 6
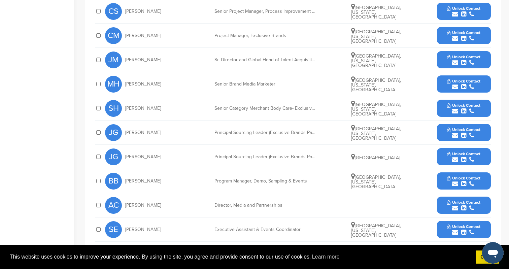
scroll to position [371, 0]
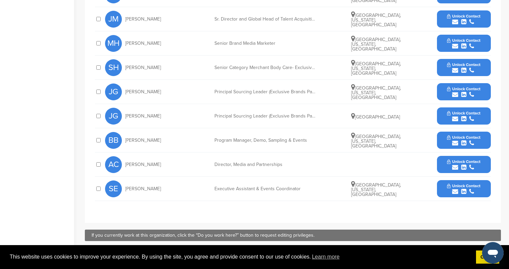
click at [471, 189] on icon "submit" at bounding box center [472, 192] width 5 height 6
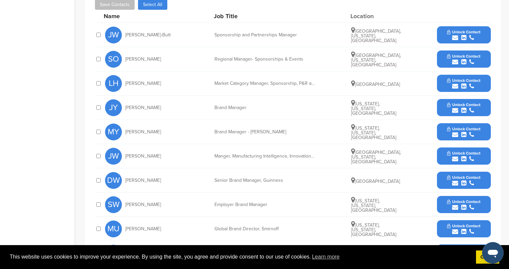
scroll to position [328, 0]
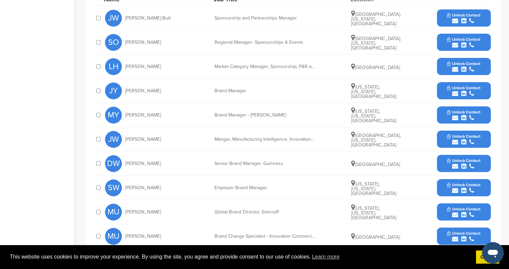
click at [472, 91] on icon "submit" at bounding box center [472, 94] width 5 height 6
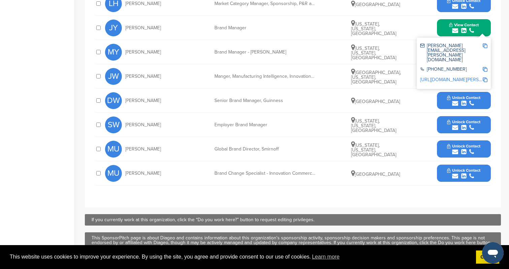
scroll to position [394, 0]
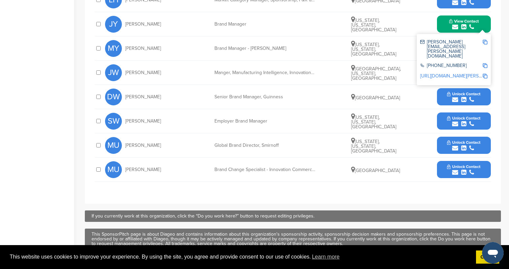
click at [458, 145] on icon "submit" at bounding box center [455, 148] width 6 height 6
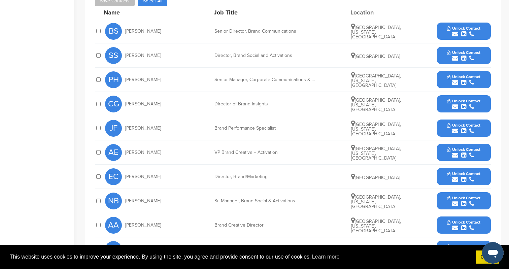
scroll to position [254, 0]
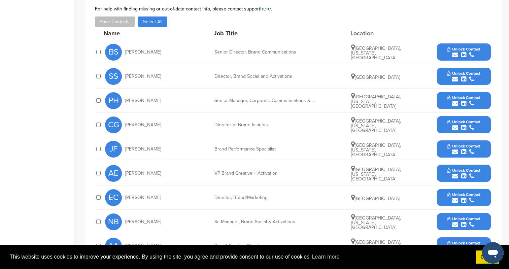
click at [472, 53] on icon "submit" at bounding box center [472, 55] width 5 height 6
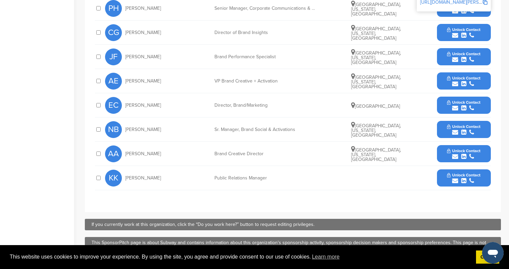
scroll to position [347, 0]
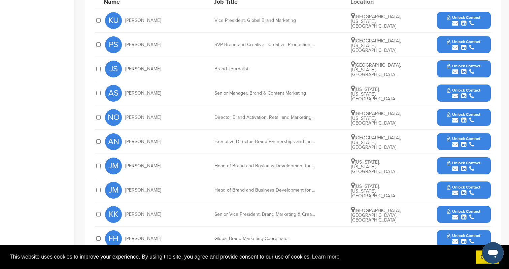
scroll to position [317, 0]
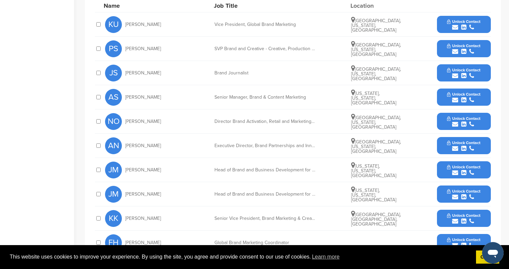
click at [458, 145] on span "Unlock Contact" at bounding box center [463, 142] width 33 height 5
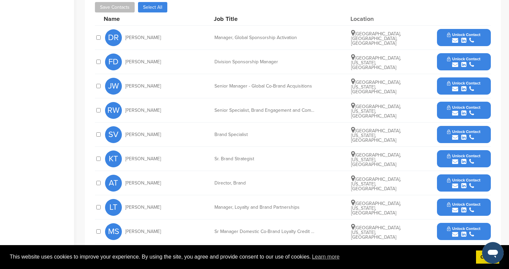
scroll to position [318, 0]
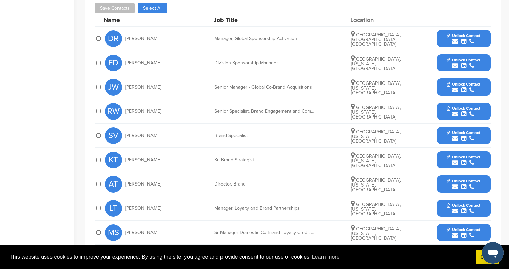
click at [458, 63] on icon "submit" at bounding box center [455, 66] width 6 height 6
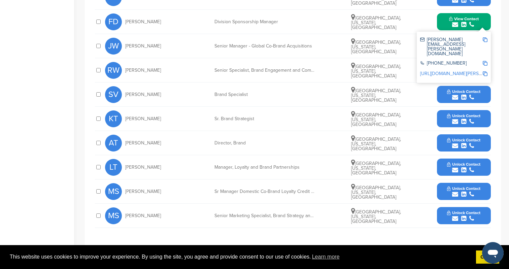
scroll to position [364, 0]
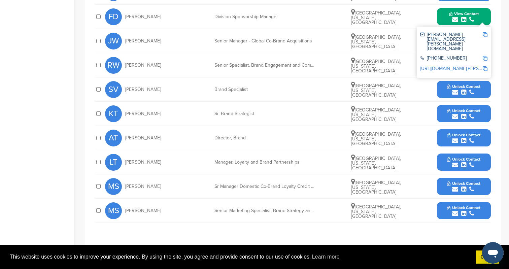
click at [453, 18] on icon "submit" at bounding box center [455, 20] width 6 height 6
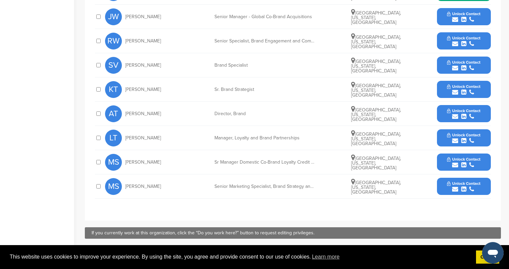
scroll to position [388, 0]
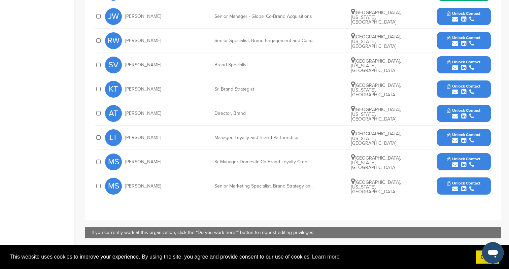
click at [461, 140] on icon "submit" at bounding box center [463, 140] width 5 height 6
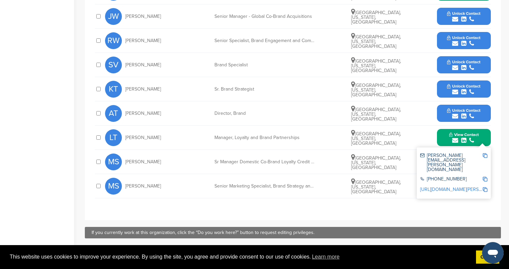
click at [409, 208] on div "**********" at bounding box center [293, 62] width 416 height 315
click at [494, 134] on div "**********" at bounding box center [293, 62] width 416 height 315
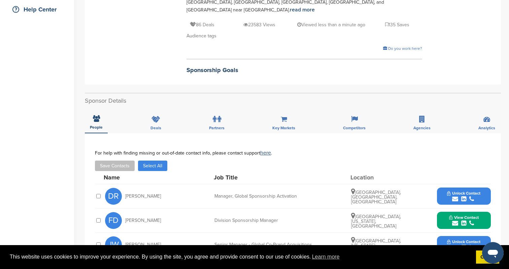
scroll to position [0, 0]
